Goal: Task Accomplishment & Management: Use online tool/utility

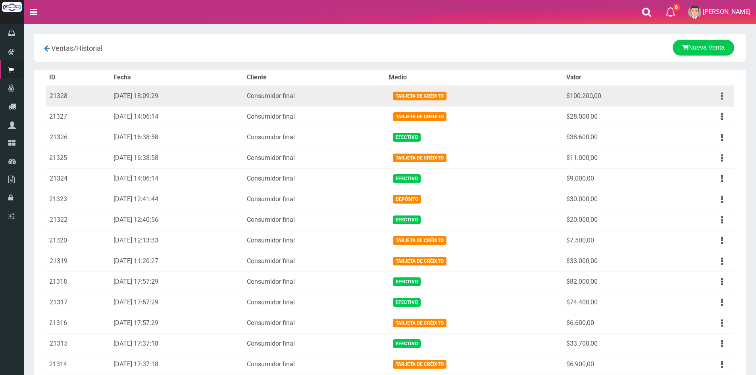
click at [718, 93] on button "button" at bounding box center [722, 96] width 18 height 14
click at [711, 111] on link "Ver" at bounding box center [699, 115] width 63 height 17
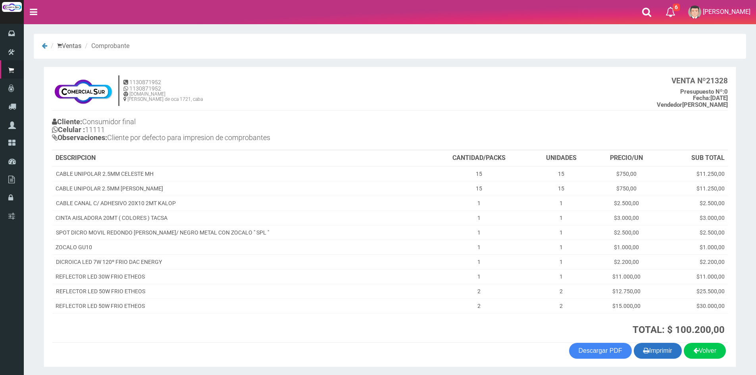
click at [654, 346] on button "Imprimir" at bounding box center [658, 351] width 48 height 16
click at [408, 79] on h4 "1130871952 1130871952 [DOMAIN_NAME] [PERSON_NAME] de oca 1721, caba VENTA Nº 21…" at bounding box center [390, 93] width 676 height 36
